Goal: Find specific page/section: Find specific page/section

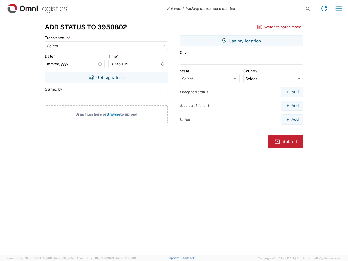
click at [234, 8] on input "search" at bounding box center [233, 8] width 141 height 10
click at [308, 9] on icon at bounding box center [308, 9] width 8 height 8
click at [324, 8] on icon at bounding box center [324, 8] width 9 height 9
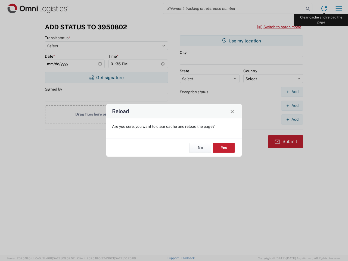
click at [339, 8] on div "Reload Are you sure, you want to clear cache and reload the page? No Yes" at bounding box center [174, 130] width 348 height 261
click at [280, 27] on div "Reload Are you sure, you want to clear cache and reload the page? No Yes" at bounding box center [174, 130] width 348 height 261
click at [106, 78] on div "Reload Are you sure, you want to clear cache and reload the page? No Yes" at bounding box center [174, 130] width 348 height 261
click at [242, 41] on div "Reload Are you sure, you want to clear cache and reload the page? No Yes" at bounding box center [174, 130] width 348 height 261
click at [292, 92] on div "Reload Are you sure, you want to clear cache and reload the page? No Yes" at bounding box center [174, 130] width 348 height 261
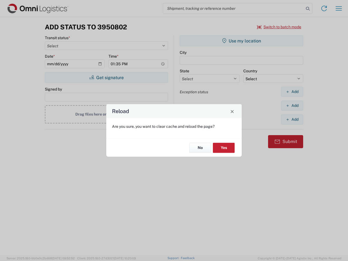
click at [292, 106] on div "Reload Are you sure, you want to clear cache and reload the page? No Yes" at bounding box center [174, 130] width 348 height 261
click at [292, 119] on div "Reload Are you sure, you want to clear cache and reload the page? No Yes" at bounding box center [174, 130] width 348 height 261
